Goal: Navigation & Orientation: Understand site structure

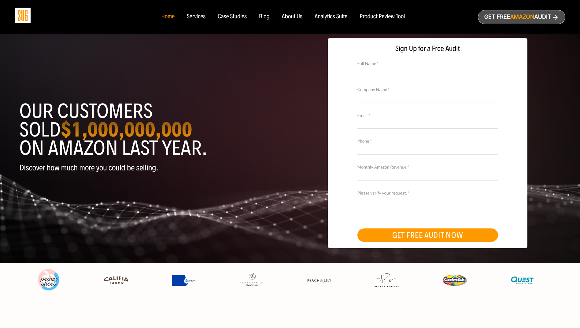
click at [200, 15] on div "Services" at bounding box center [196, 16] width 19 height 7
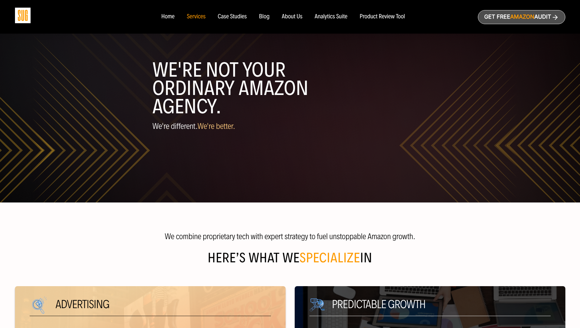
click at [164, 16] on div "Home" at bounding box center [167, 16] width 13 height 7
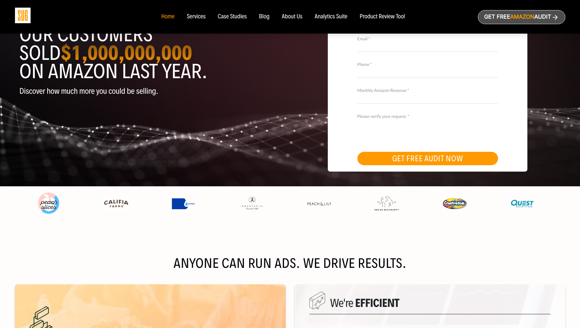
scroll to position [77, 0]
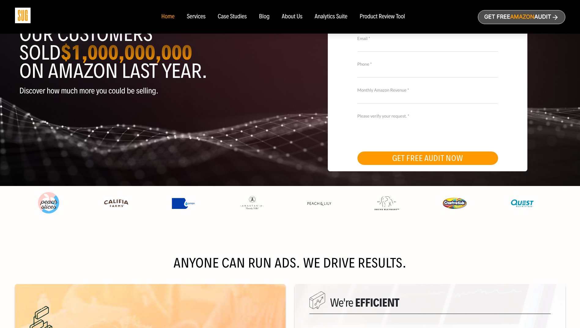
click at [228, 19] on div "Case Studies" at bounding box center [232, 16] width 29 height 7
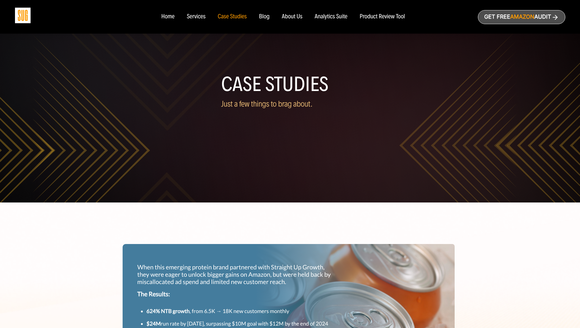
click at [228, 19] on div "Case Studies" at bounding box center [232, 16] width 29 height 7
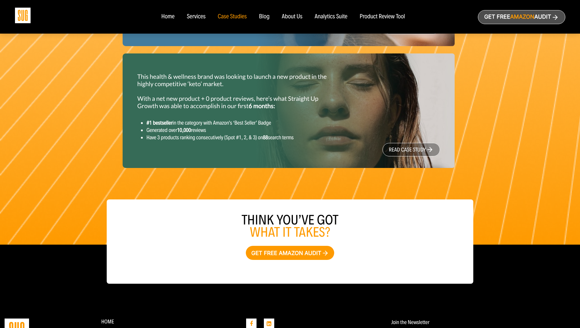
scroll to position [849, 0]
